Goal: Information Seeking & Learning: Learn about a topic

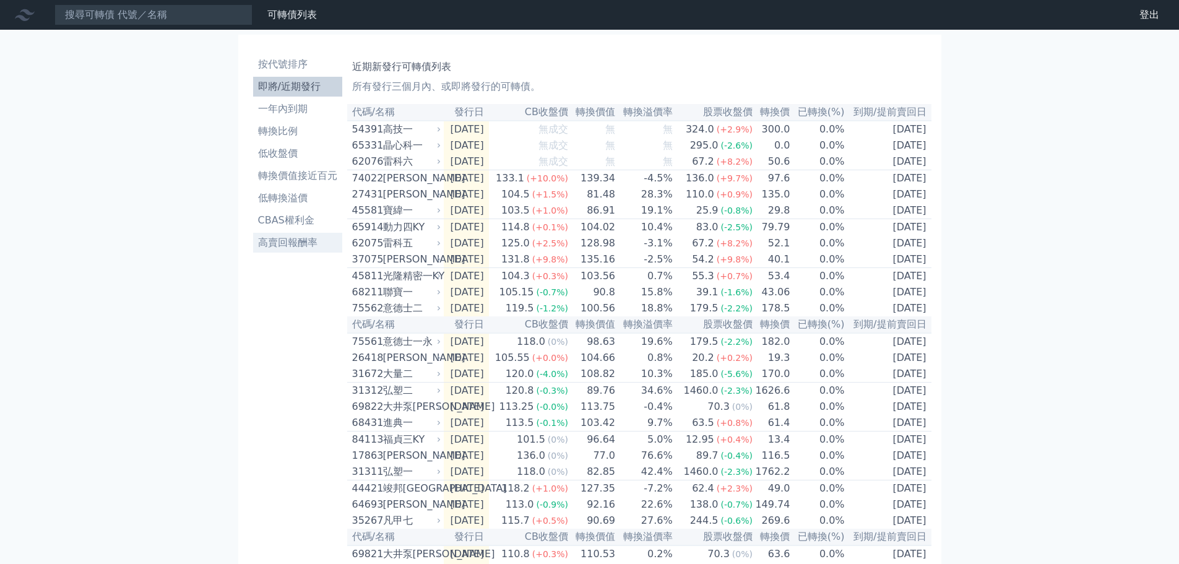
click at [280, 244] on li "高賣回報酬率" at bounding box center [297, 242] width 89 height 15
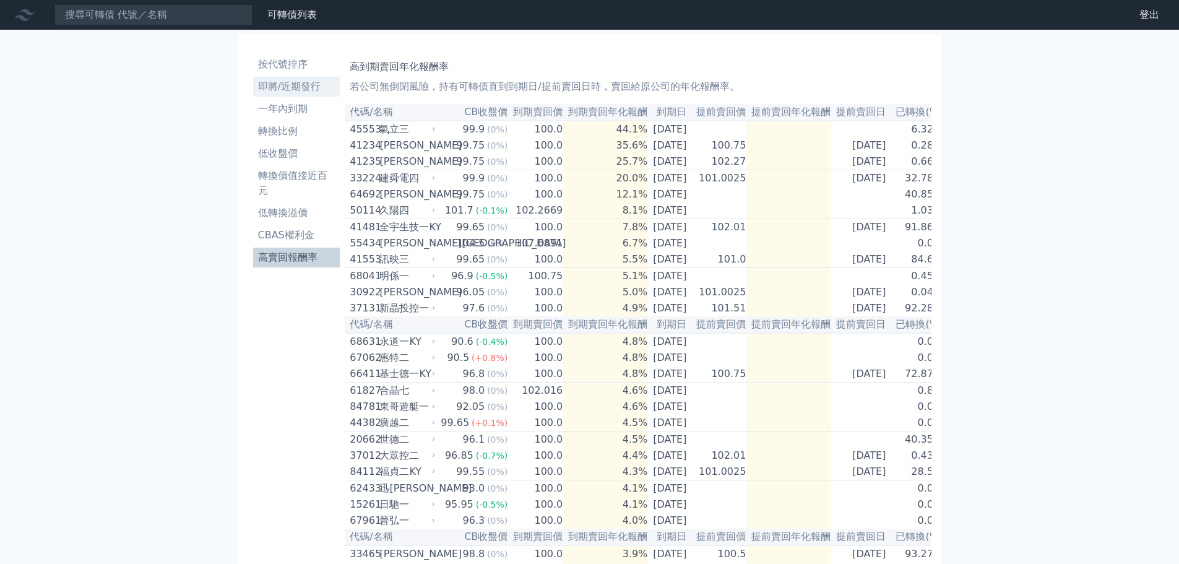
click at [293, 89] on li "即將/近期發行" at bounding box center [296, 86] width 87 height 15
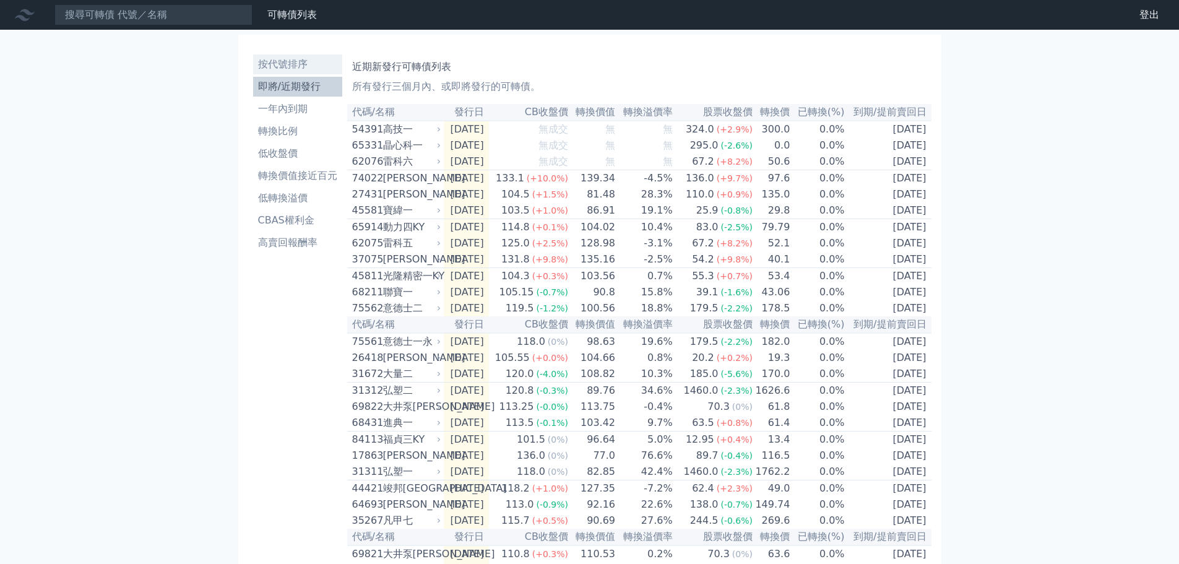
click at [309, 67] on li "按代號排序" at bounding box center [297, 64] width 89 height 15
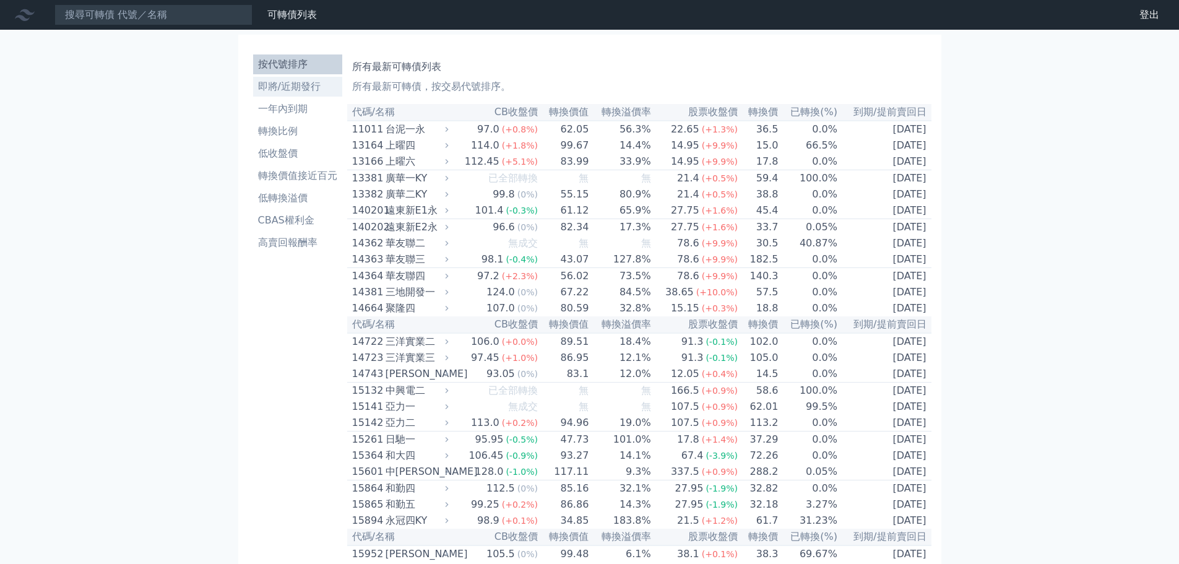
click at [312, 85] on li "即將/近期發行" at bounding box center [297, 86] width 89 height 15
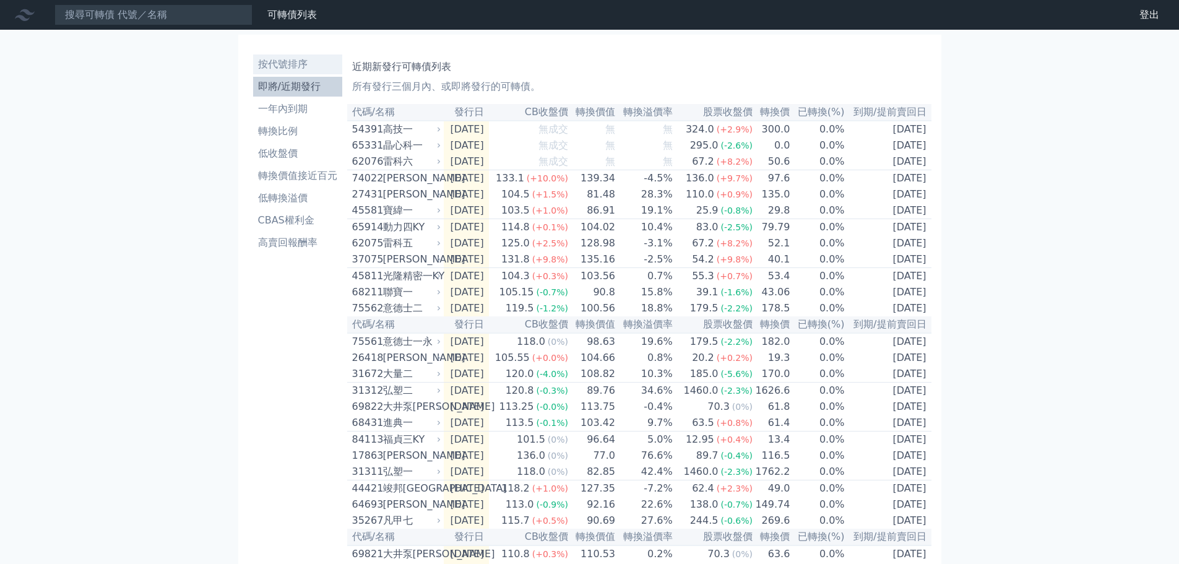
click at [295, 64] on li "按代號排序" at bounding box center [297, 64] width 89 height 15
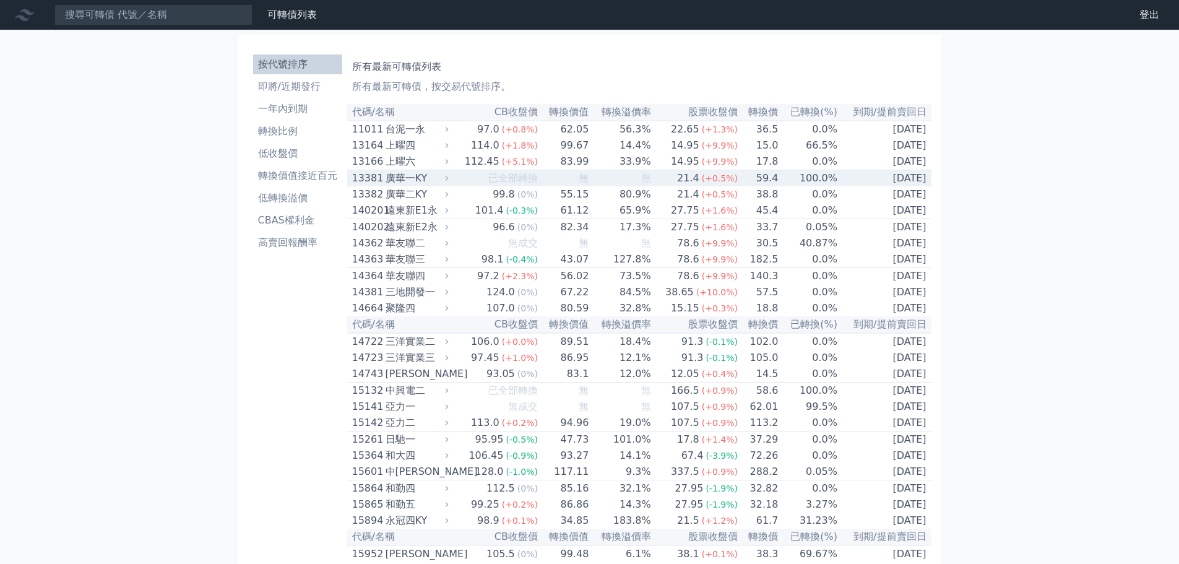
scroll to position [1009, 0]
